Goal: Download file/media

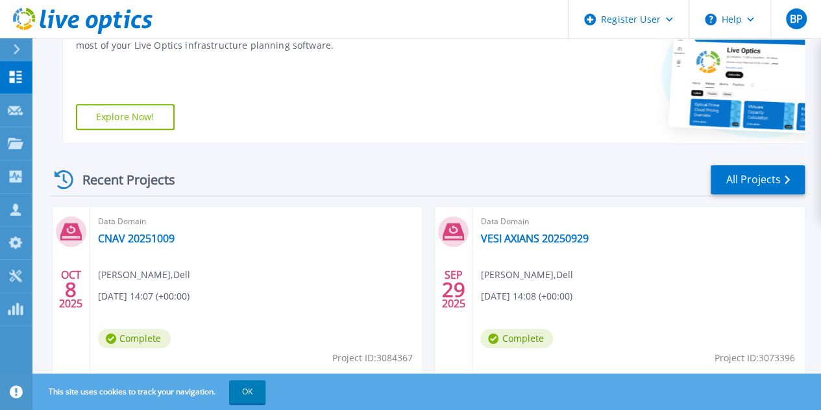
scroll to position [264, 0]
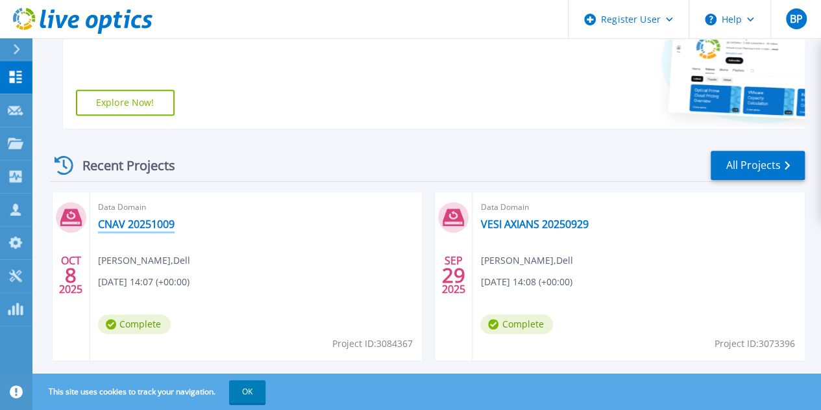
click at [148, 230] on link "CNAV 20251009" at bounding box center [136, 223] width 77 height 13
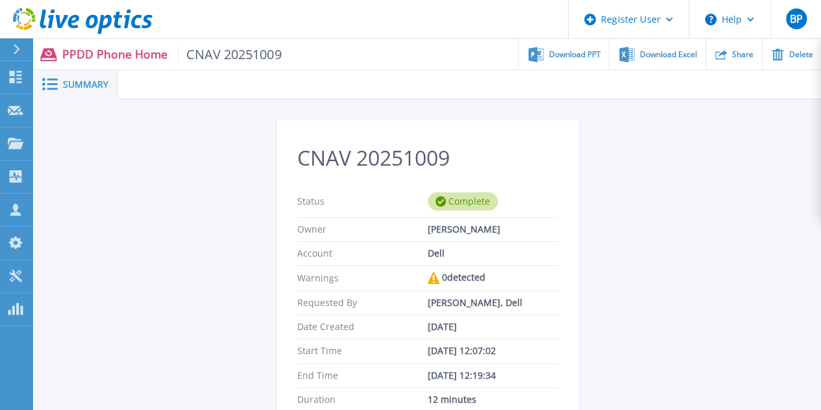
click at [56, 82] on icon at bounding box center [50, 84] width 16 height 12
click at [753, 18] on icon at bounding box center [750, 20] width 7 height 5
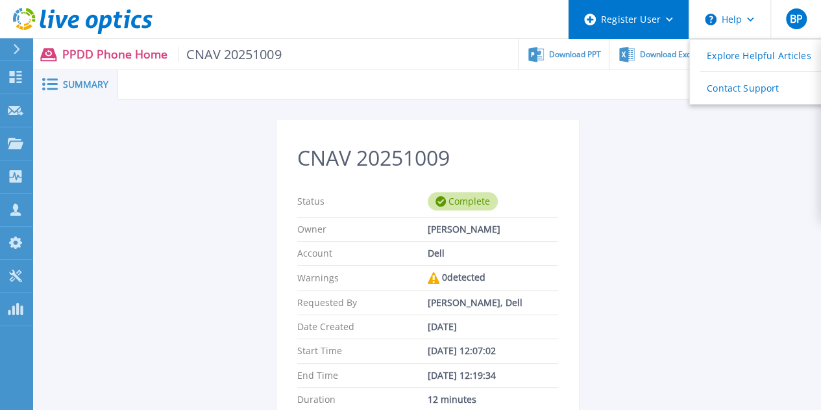
click at [669, 21] on icon at bounding box center [669, 20] width 7 height 5
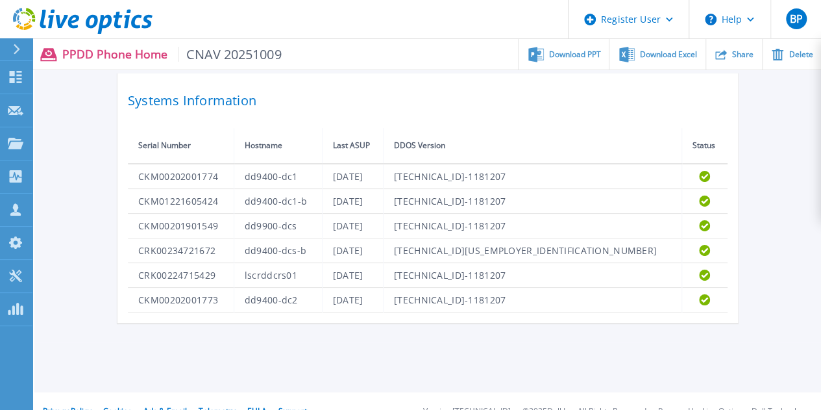
scroll to position [429, 0]
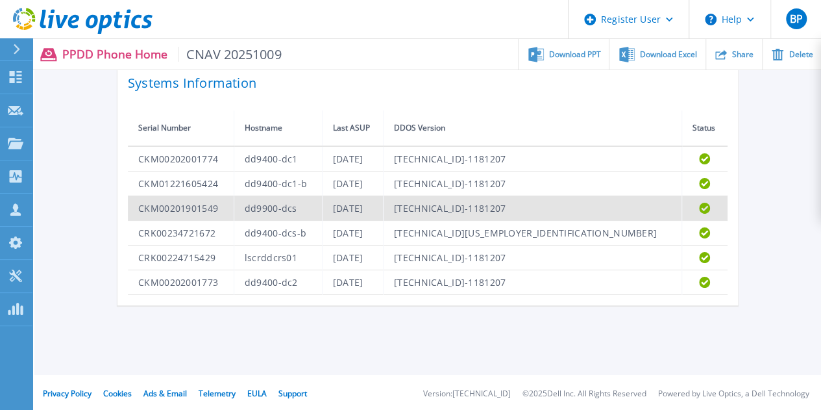
click at [702, 203] on icon at bounding box center [704, 208] width 11 height 11
click at [383, 201] on td "Wed Oct 8 06:11:40 CEST 2025" at bounding box center [352, 207] width 61 height 25
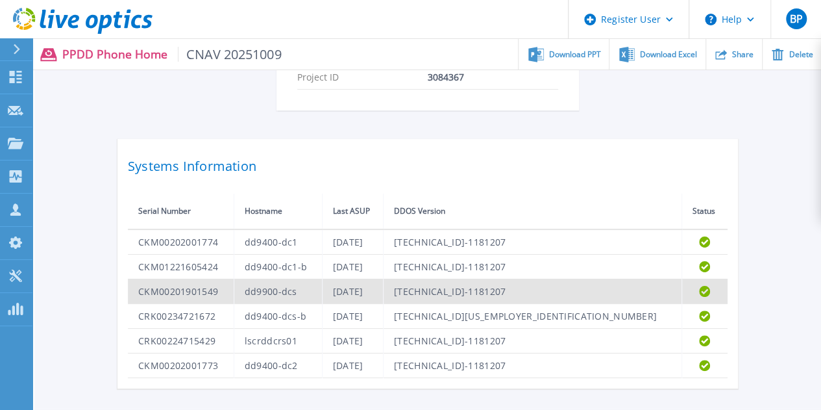
scroll to position [339, 0]
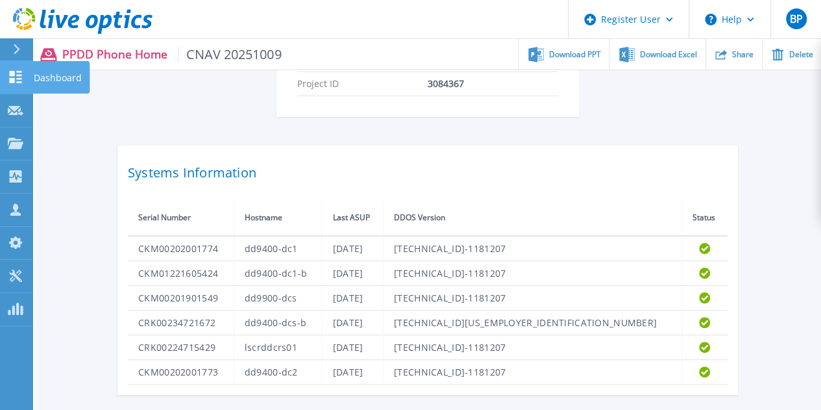
click at [13, 72] on icon at bounding box center [16, 77] width 12 height 12
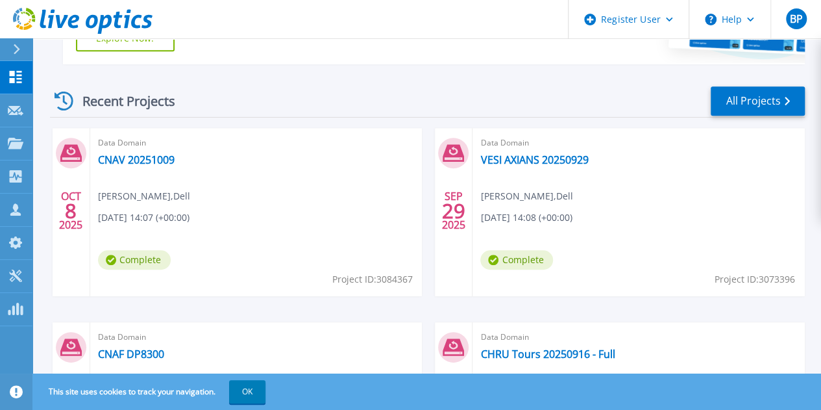
scroll to position [335, 0]
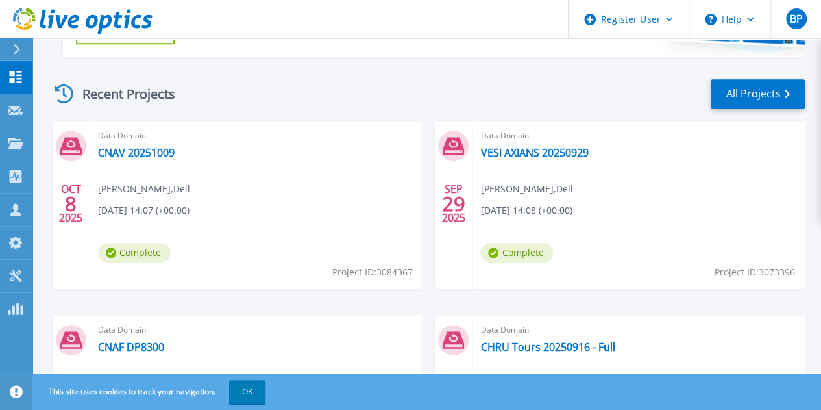
drag, startPoint x: 158, startPoint y: 154, endPoint x: 227, endPoint y: 117, distance: 77.2
click at [227, 117] on div "Recent Projects All Projects [DATE] Data Domain CNAV 20251009 [PERSON_NAME] , D…" at bounding box center [427, 391] width 755 height 646
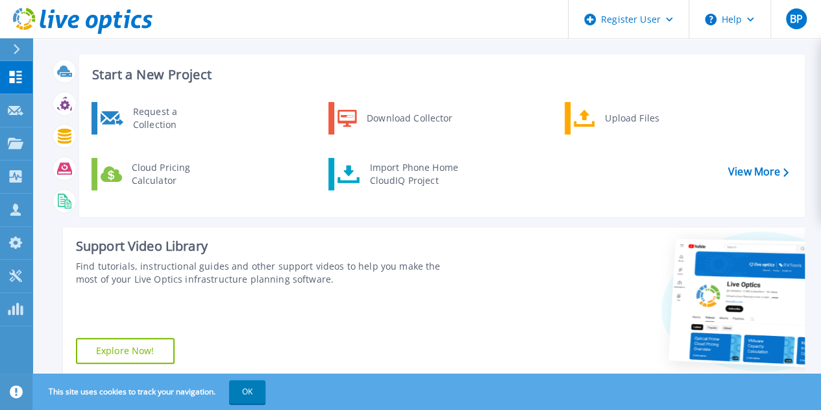
scroll to position [14, 0]
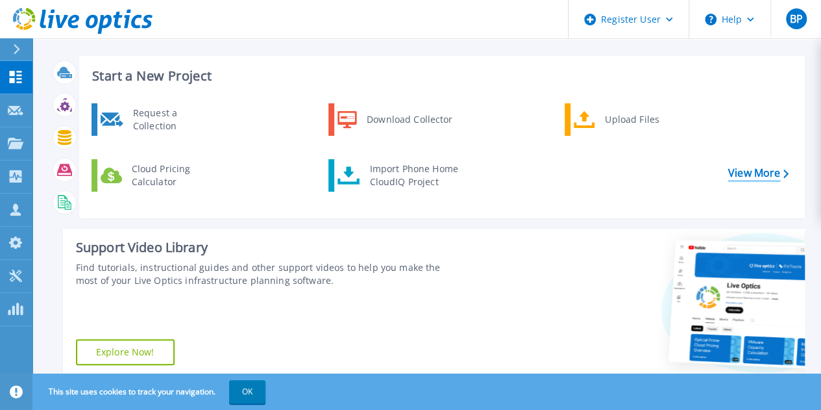
click at [754, 168] on link "View More" at bounding box center [758, 173] width 60 height 12
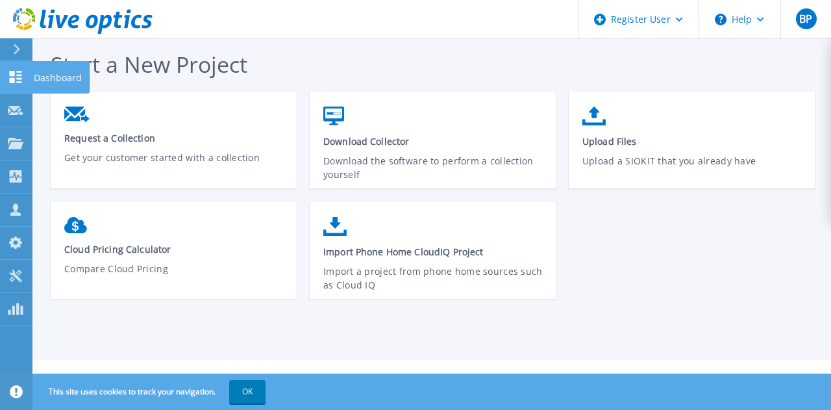
click at [11, 76] on icon at bounding box center [16, 77] width 16 height 12
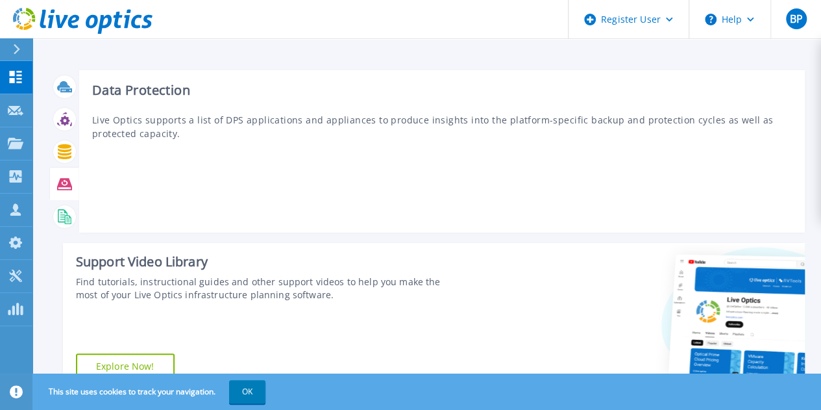
click at [64, 182] on icon at bounding box center [64, 184] width 15 height 12
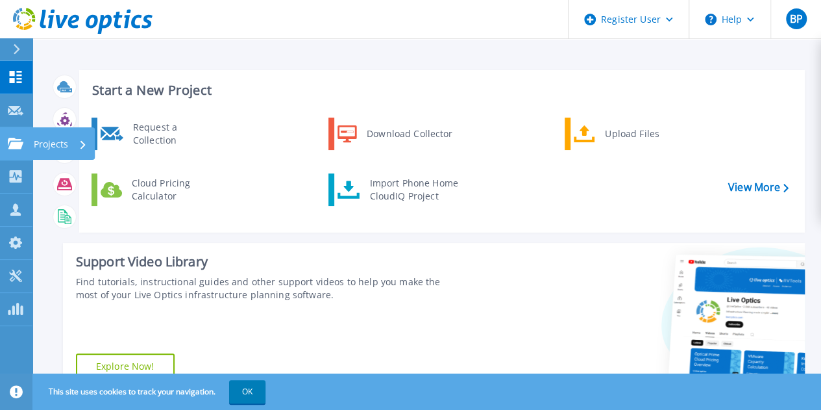
click at [16, 146] on icon at bounding box center [16, 143] width 16 height 11
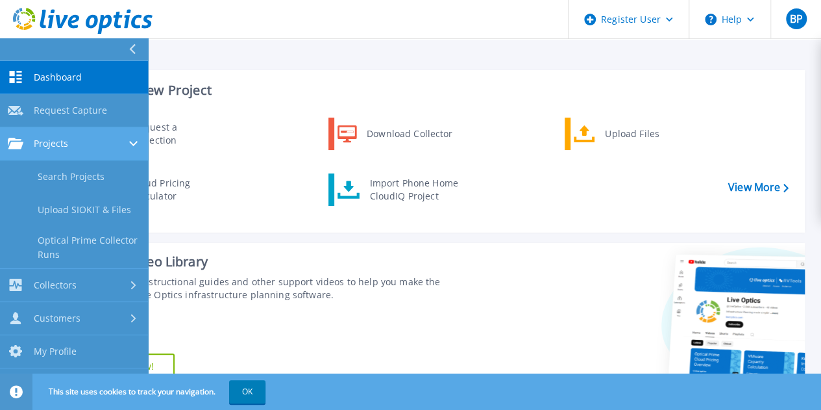
click at [69, 149] on div "Projects" at bounding box center [74, 144] width 132 height 12
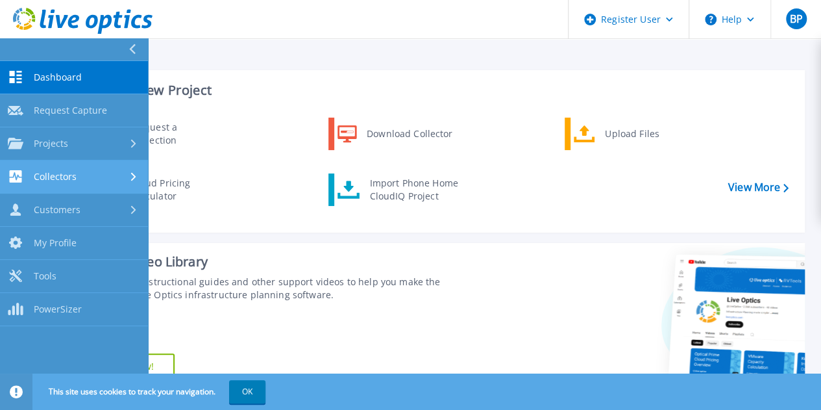
click at [99, 179] on div "Collectors" at bounding box center [74, 176] width 132 height 12
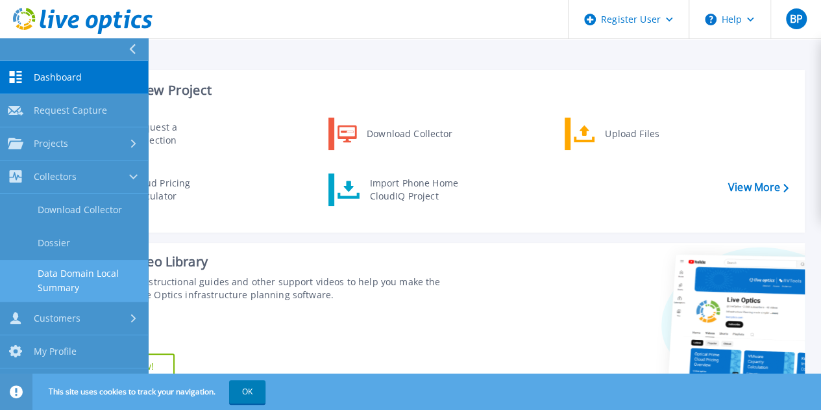
click at [98, 280] on link "Data Domain Local Summary" at bounding box center [74, 281] width 148 height 42
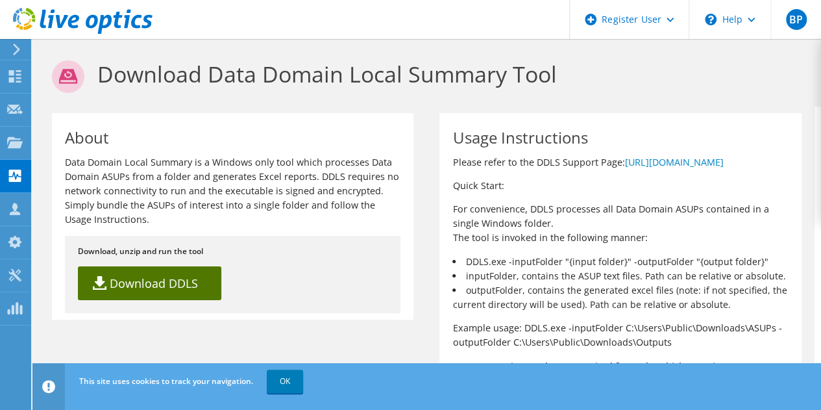
click at [166, 278] on link "Download DDLS" at bounding box center [149, 283] width 143 height 34
click at [75, 338] on div "About Data Domain Local Summary is a Windows only tool which processes Data Dom…" at bounding box center [427, 251] width 776 height 290
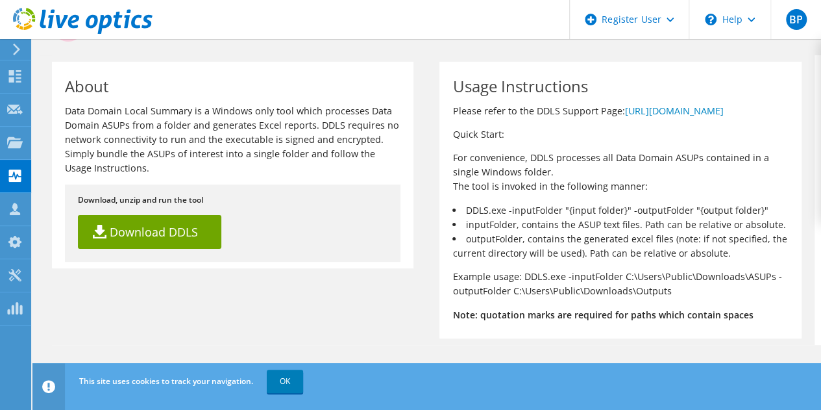
scroll to position [56, 0]
